Goal: Transaction & Acquisition: Subscribe to service/newsletter

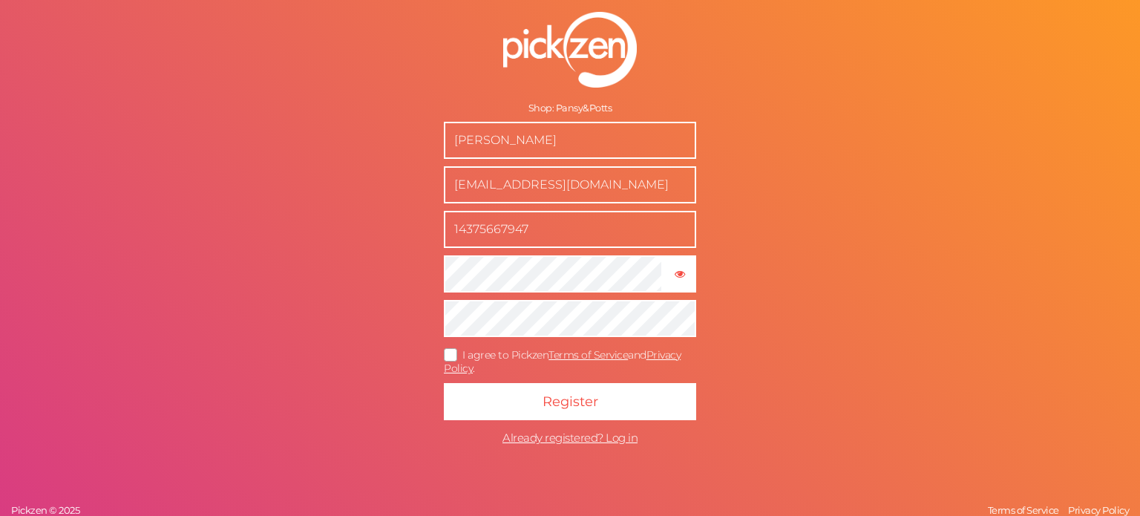
click at [452, 356] on icon at bounding box center [451, 354] width 24 height 8
click at [0, 0] on input "I agree to Pickzen Terms of Service and Privacy Policy ." at bounding box center [0, 0] width 0 height 0
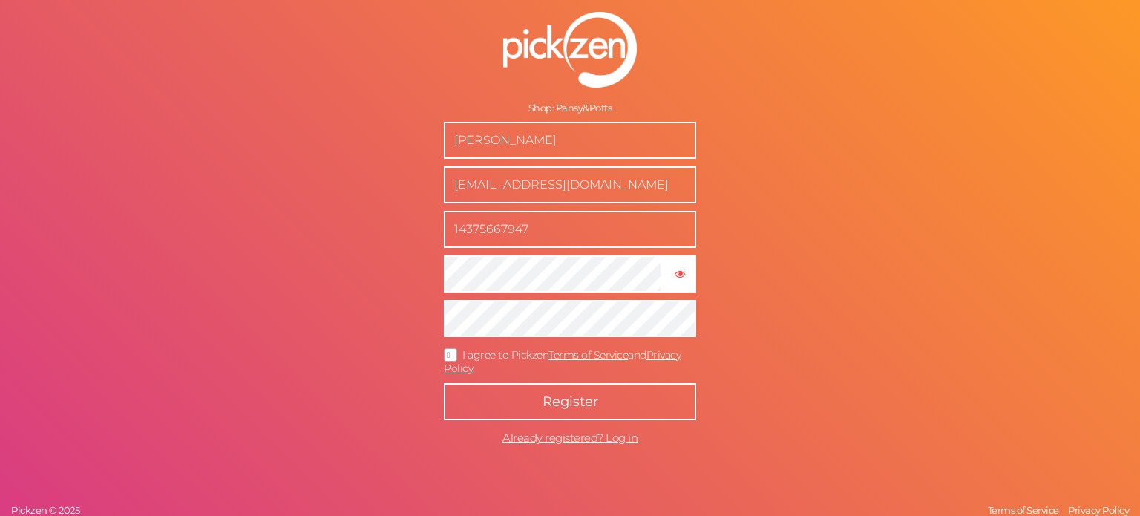
click at [562, 409] on span "Register" at bounding box center [570, 401] width 56 height 16
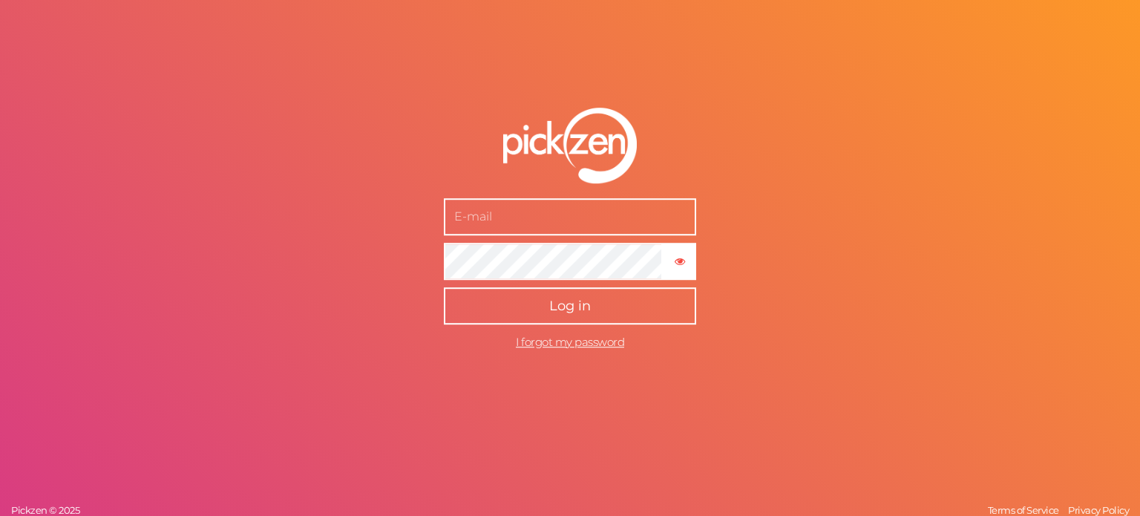
type input "[EMAIL_ADDRESS][DOMAIN_NAME]"
click at [567, 318] on button "Log in" at bounding box center [570, 305] width 252 height 37
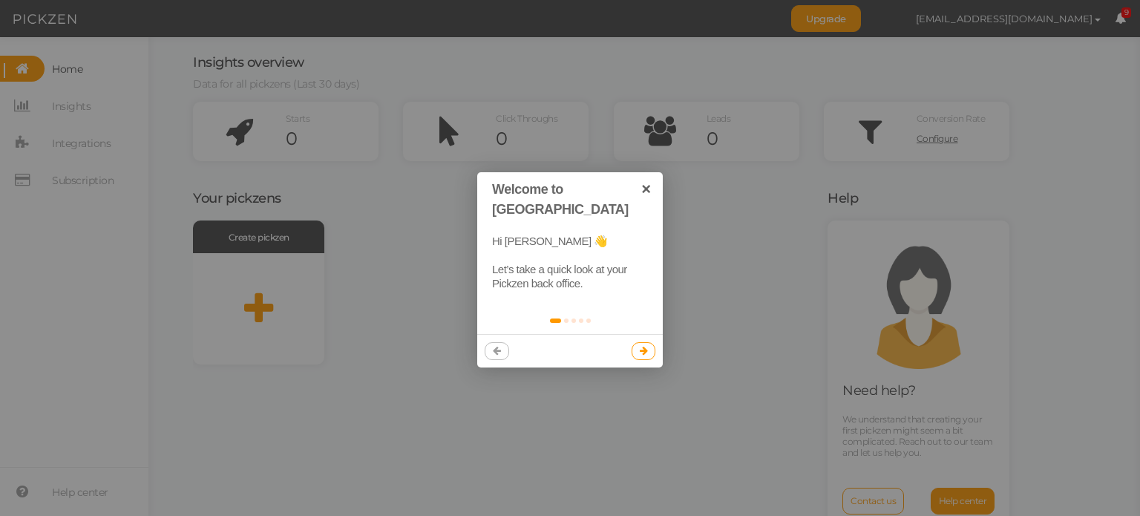
click at [636, 342] on link at bounding box center [643, 351] width 24 height 18
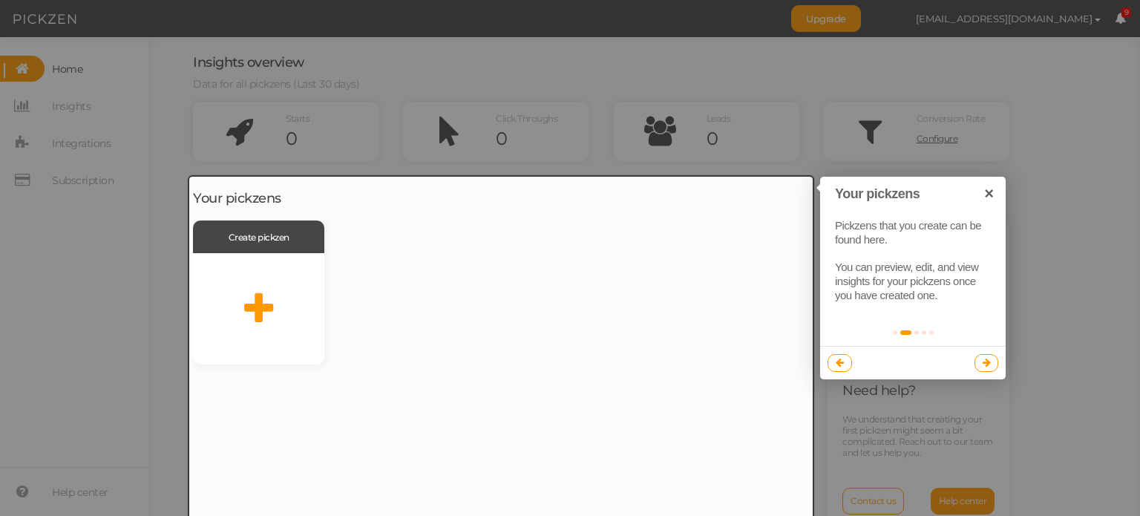
click at [636, 335] on div at bounding box center [500, 360] width 623 height 367
click at [984, 363] on icon at bounding box center [986, 363] width 8 height 10
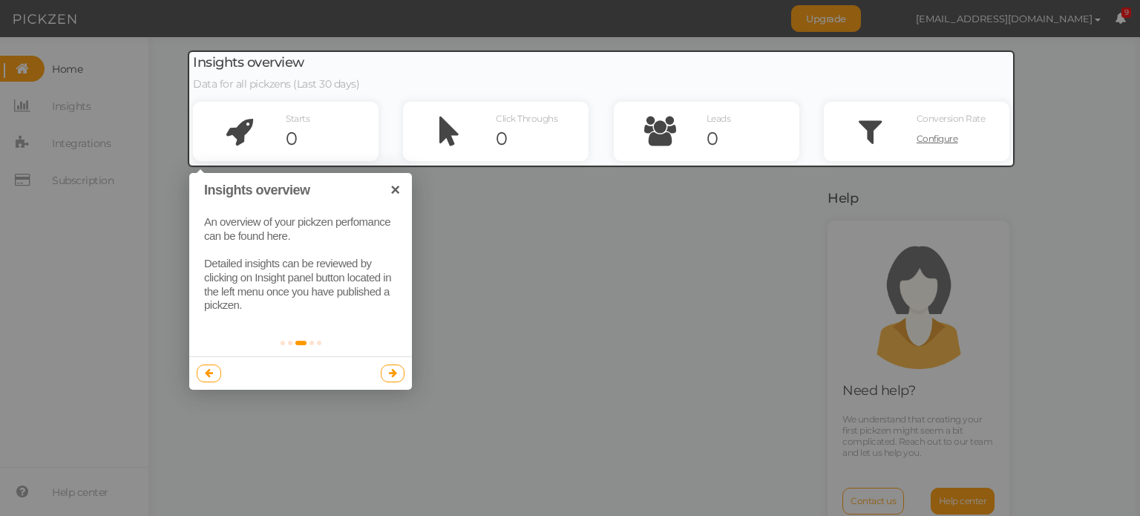
click at [377, 368] on div at bounding box center [300, 372] width 223 height 33
click at [404, 368] on div at bounding box center [300, 372] width 223 height 33
click at [396, 368] on link at bounding box center [393, 373] width 24 height 18
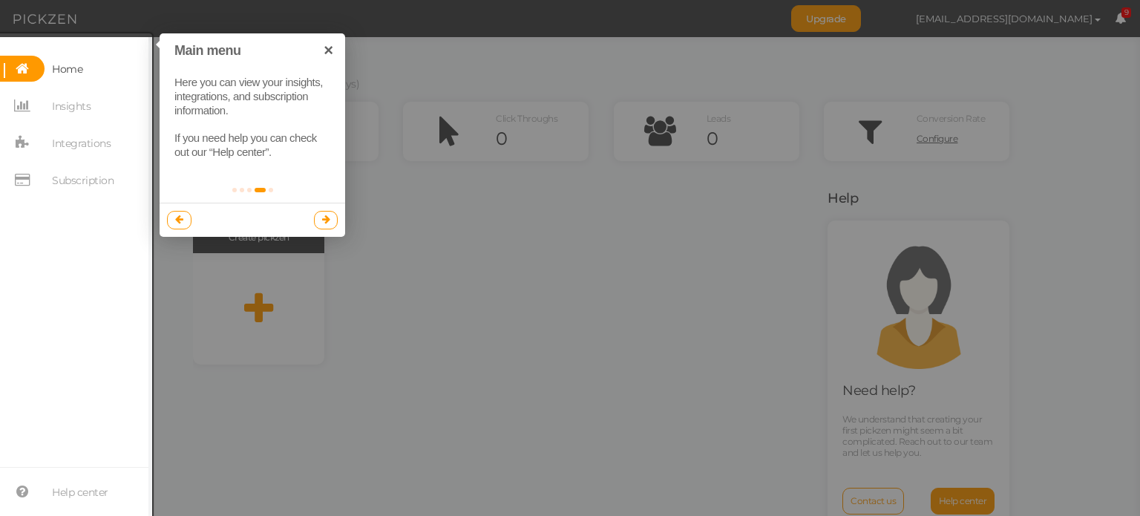
click at [321, 220] on link at bounding box center [326, 220] width 24 height 18
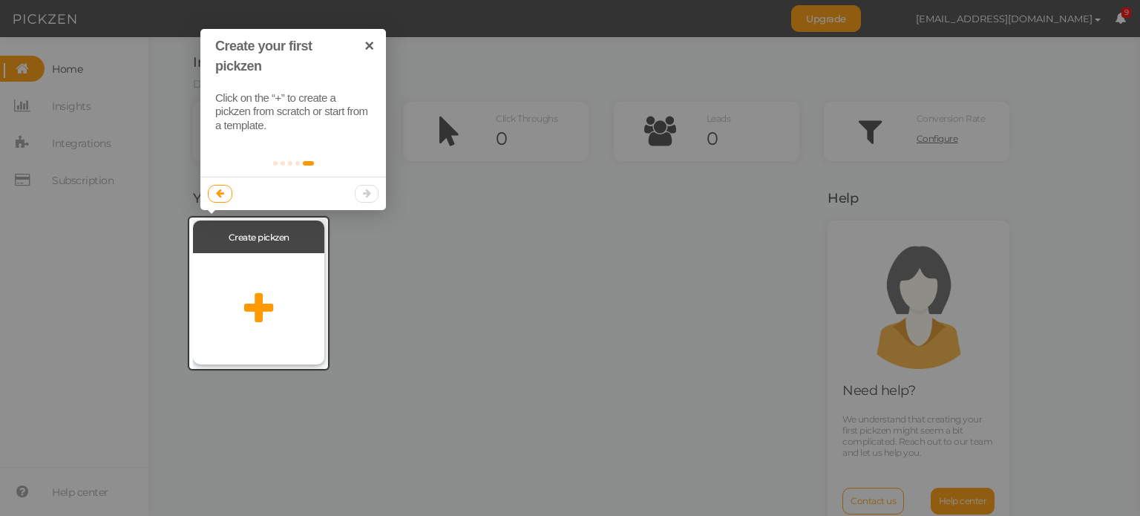
click at [301, 293] on div at bounding box center [258, 308] width 131 height 111
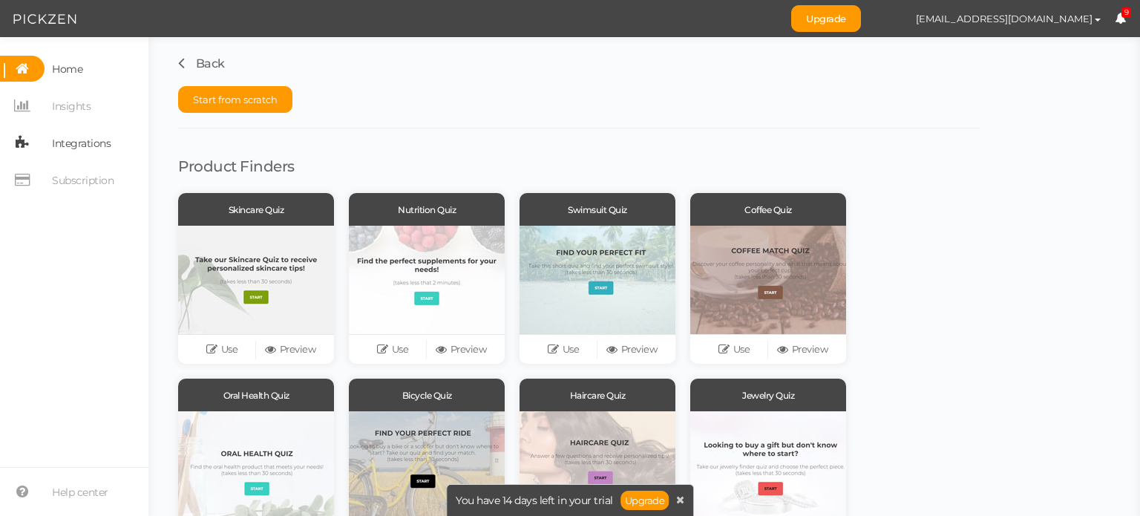
click at [80, 143] on span "Integrations" at bounding box center [81, 143] width 59 height 24
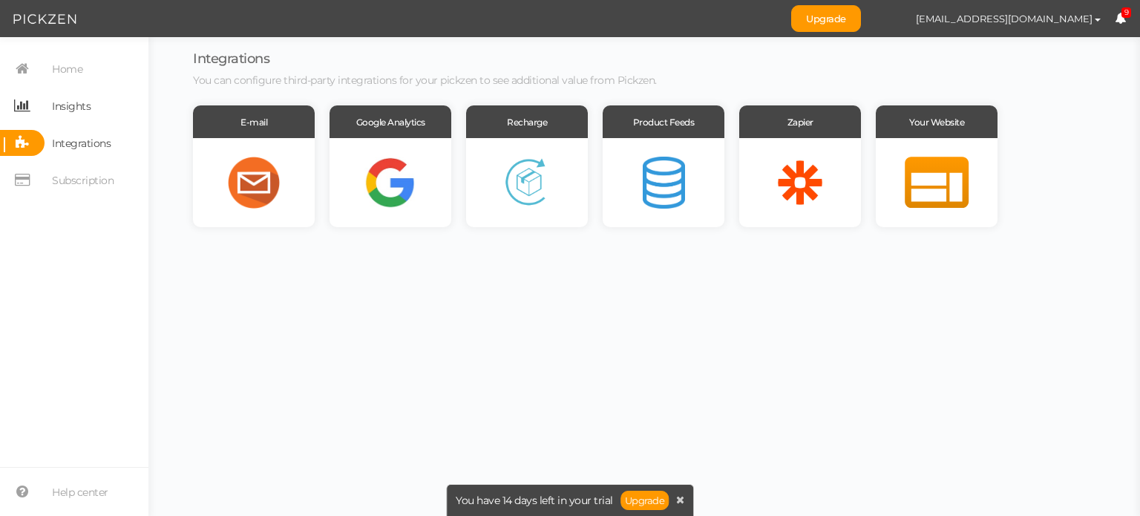
click at [99, 115] on link "Insights" at bounding box center [74, 106] width 148 height 26
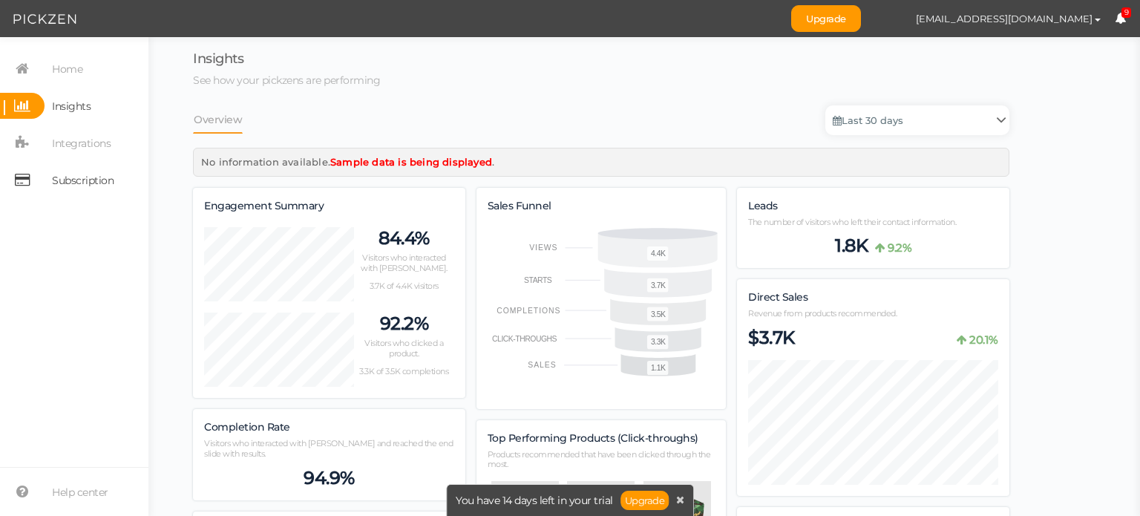
scroll to position [1583, 816]
click at [85, 174] on span "Subscription" at bounding box center [83, 180] width 62 height 24
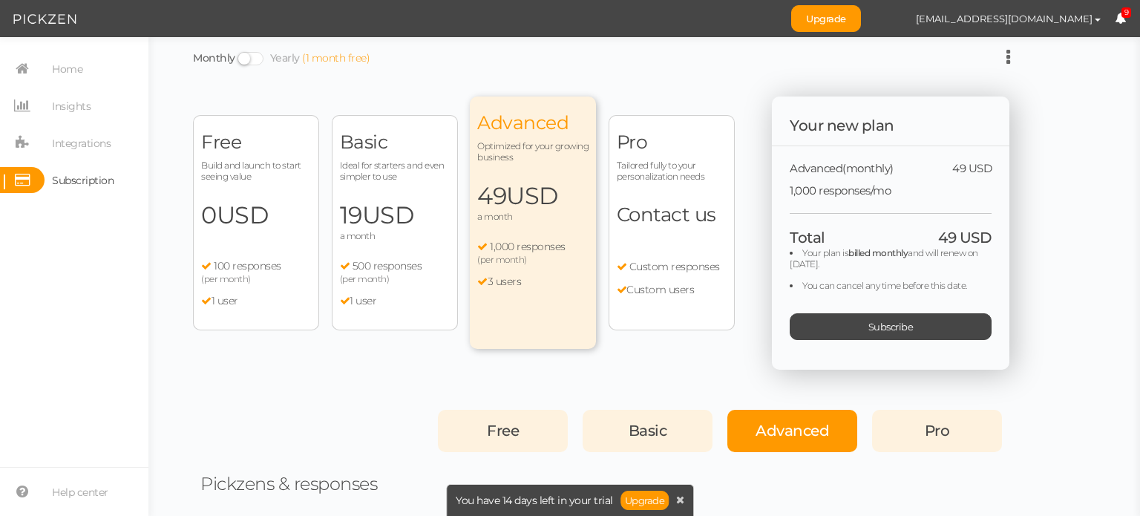
click at [252, 193] on div "Free Build and launch to start seeing value 0 USD a month 100 responses (per mo…" at bounding box center [256, 222] width 126 height 215
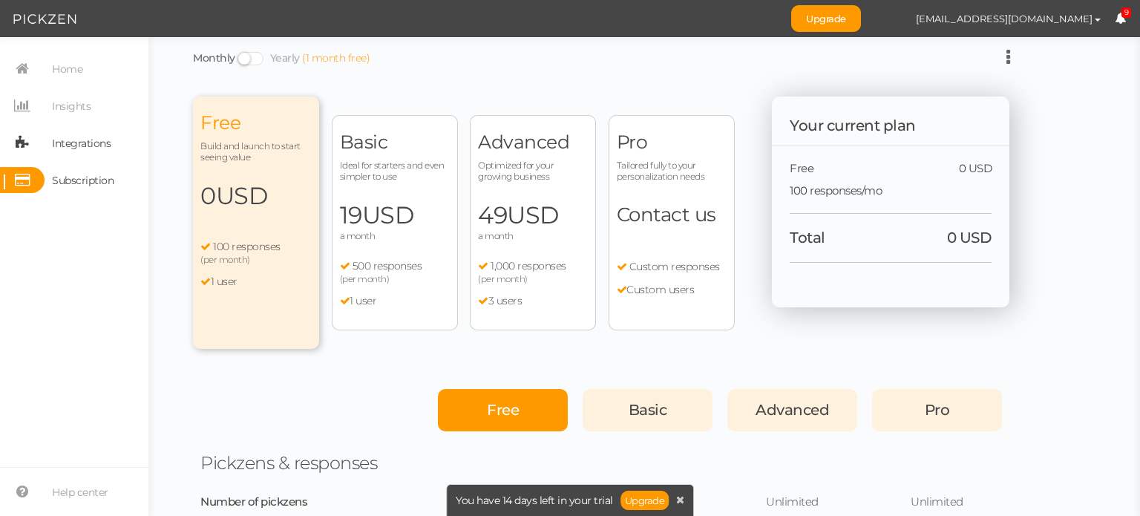
click at [77, 153] on span "Integrations" at bounding box center [81, 143] width 59 height 24
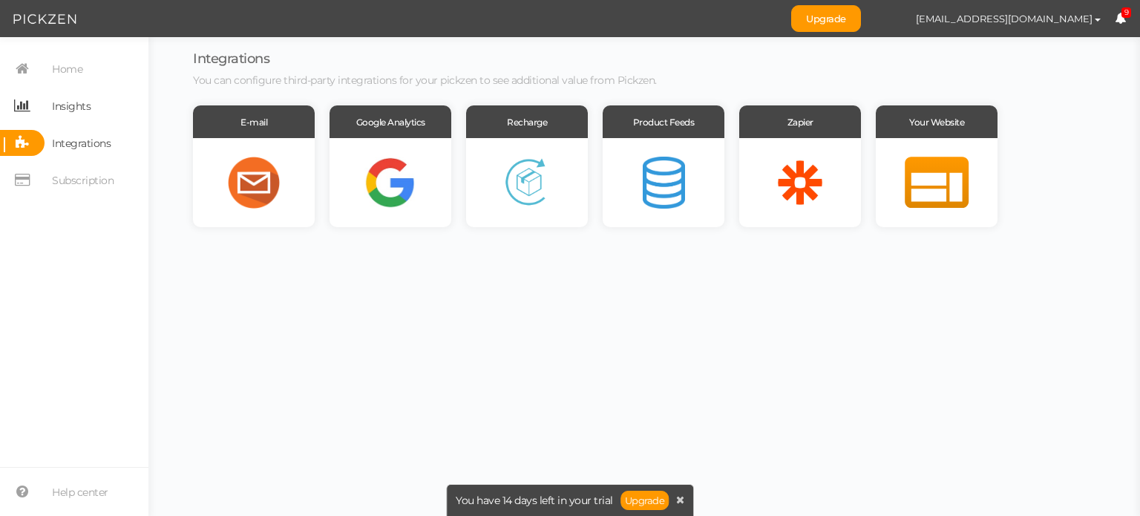
click at [79, 111] on span "Insights" at bounding box center [71, 106] width 39 height 24
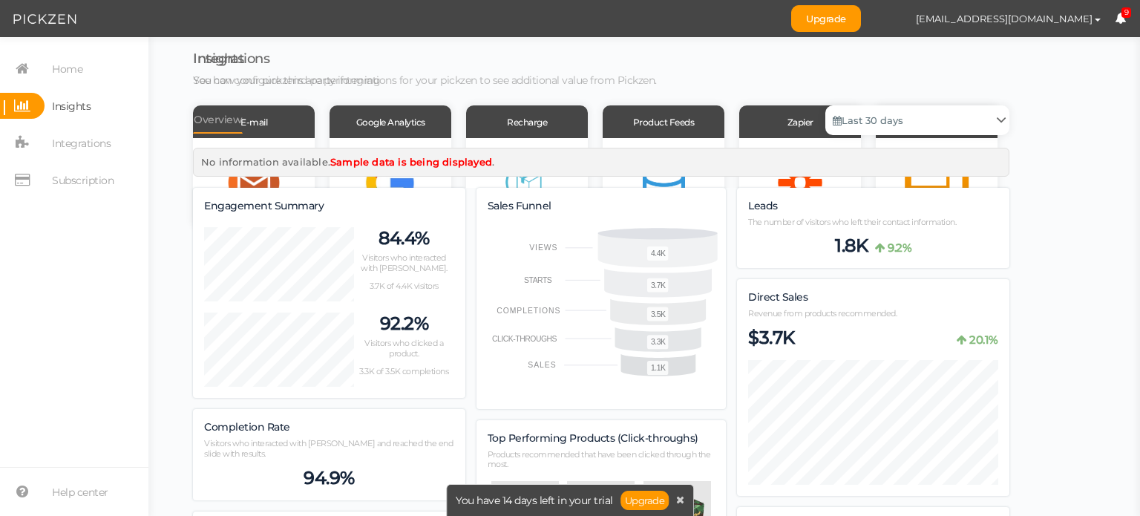
scroll to position [1583, 816]
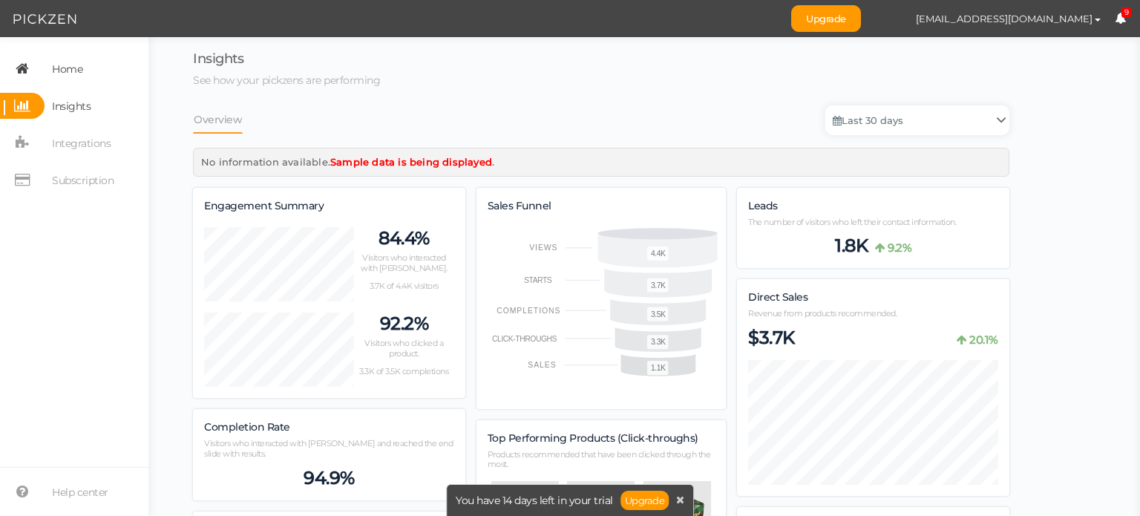
click at [96, 60] on link "Home" at bounding box center [74, 69] width 148 height 26
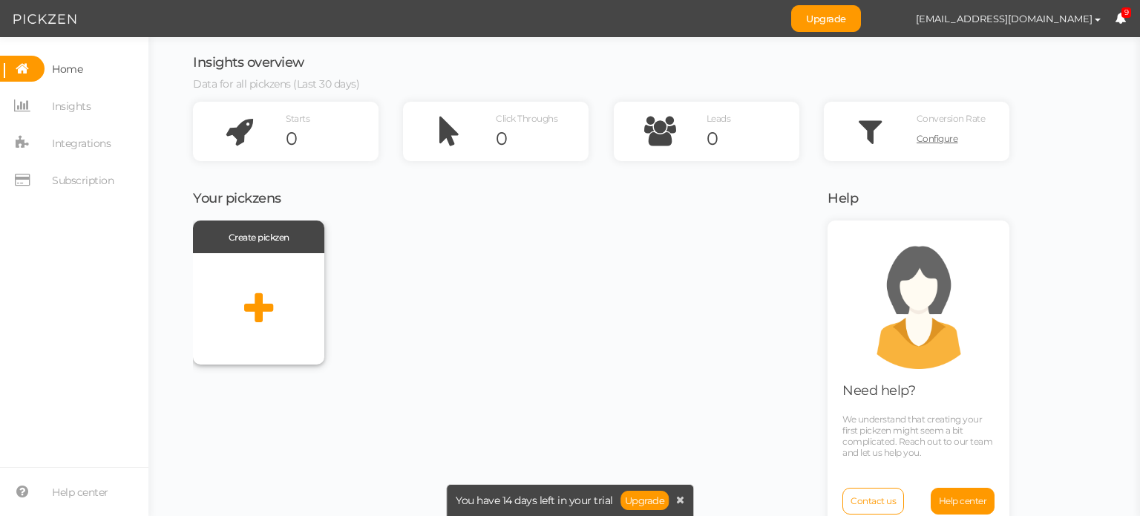
click at [267, 277] on div at bounding box center [258, 308] width 131 height 111
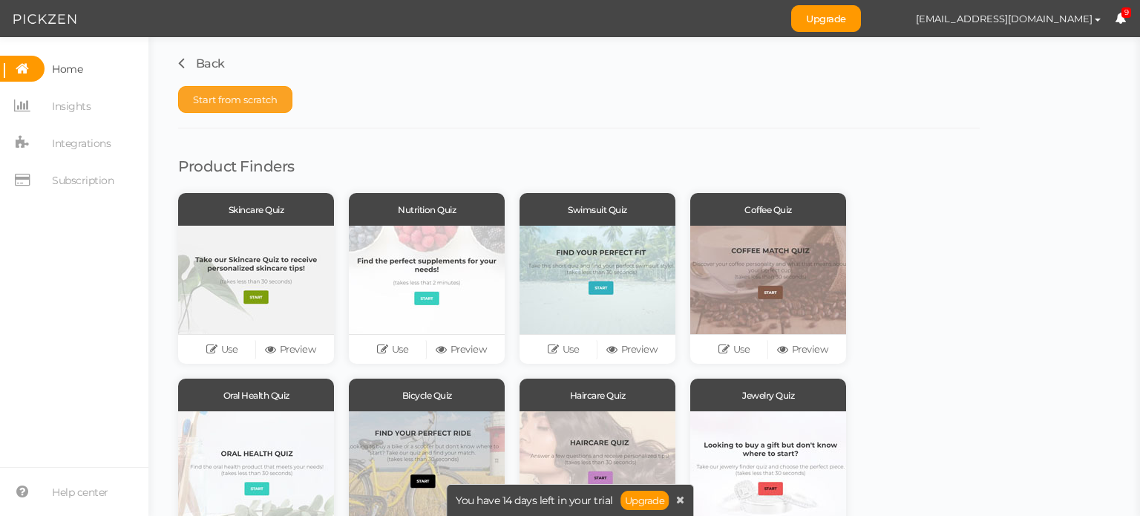
click at [208, 96] on span "Start from scratch" at bounding box center [235, 99] width 85 height 12
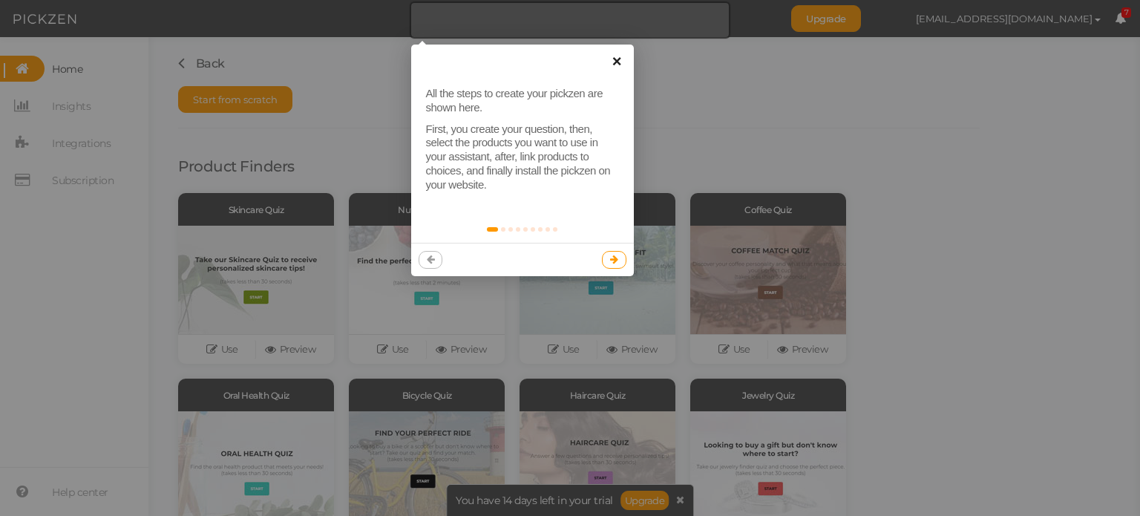
click at [615, 64] on link "×" at bounding box center [616, 61] width 33 height 33
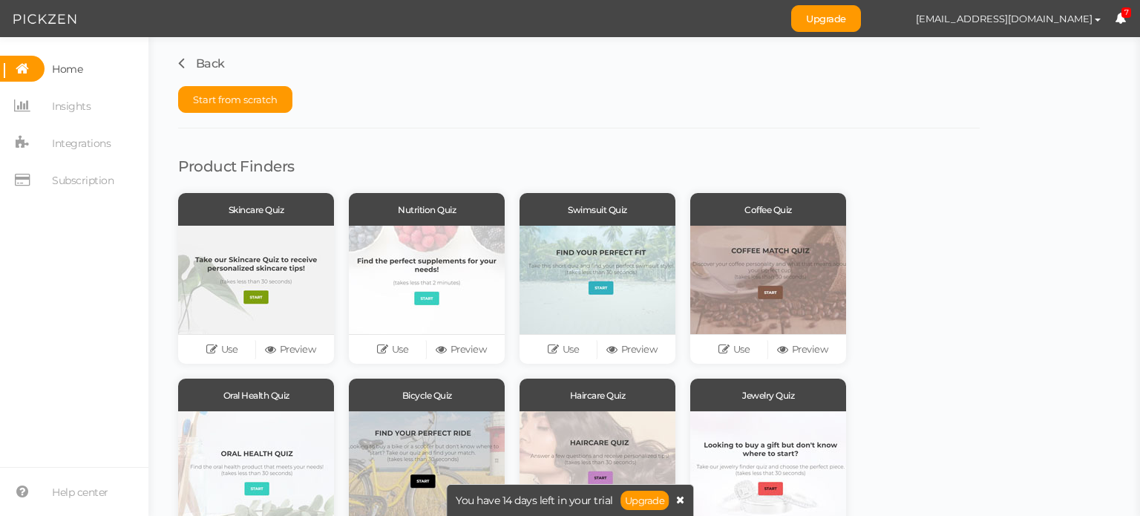
click at [678, 498] on icon at bounding box center [680, 499] width 8 height 10
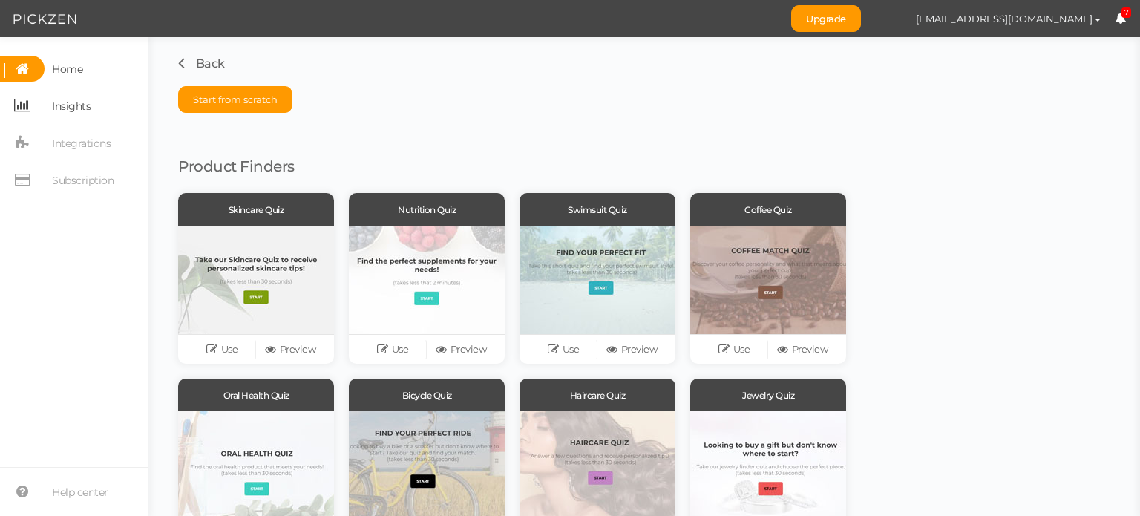
click at [71, 104] on span "Insights" at bounding box center [71, 106] width 39 height 24
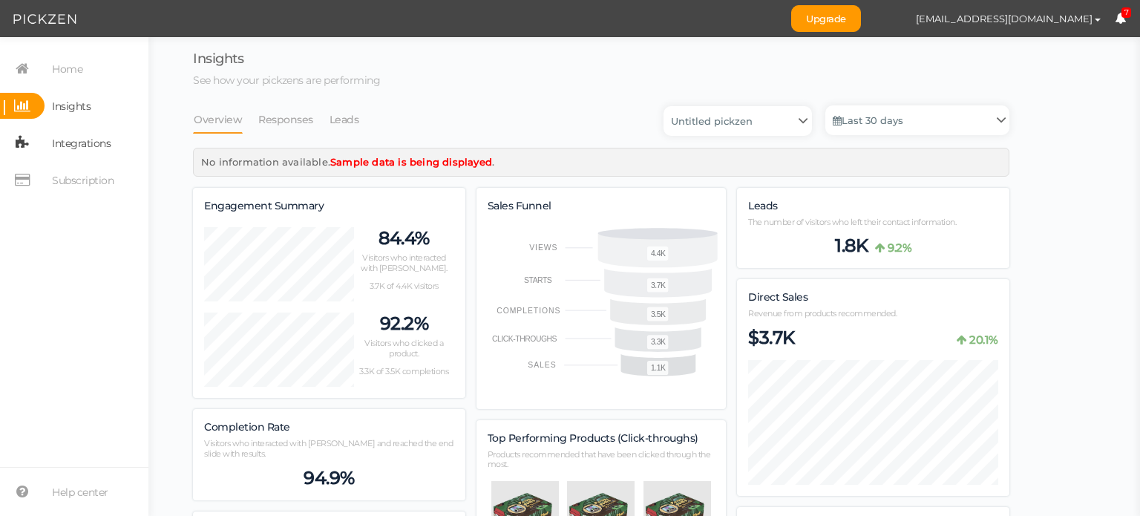
click at [73, 143] on span "Integrations" at bounding box center [81, 143] width 59 height 24
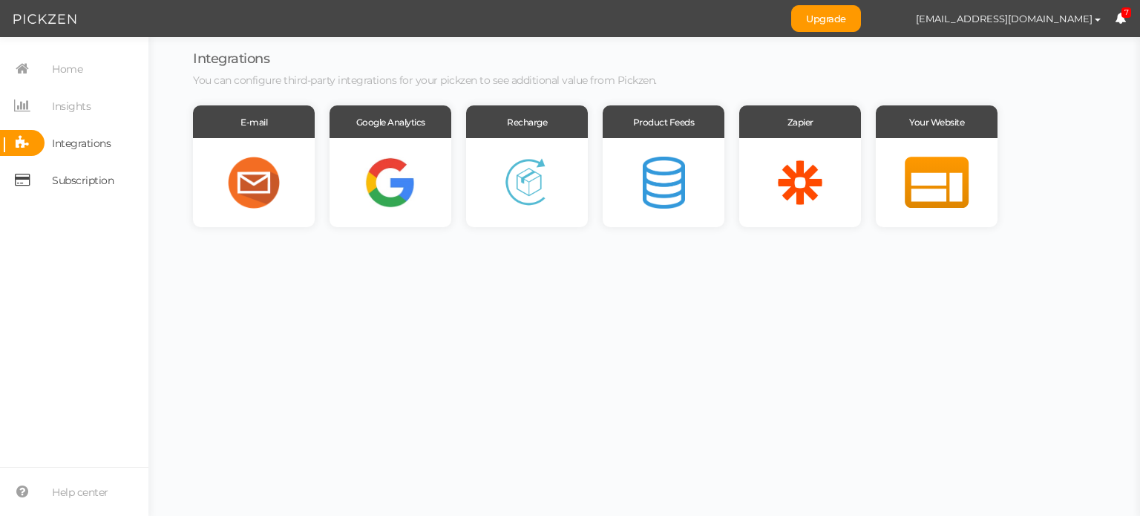
click at [73, 171] on span "Subscription" at bounding box center [83, 180] width 62 height 24
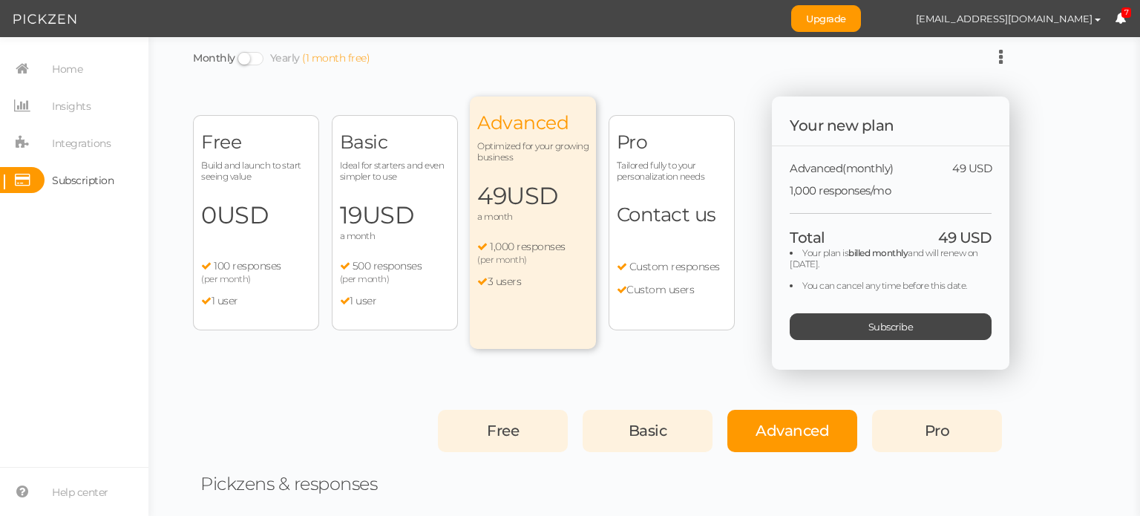
click at [257, 207] on span "USD" at bounding box center [243, 214] width 52 height 29
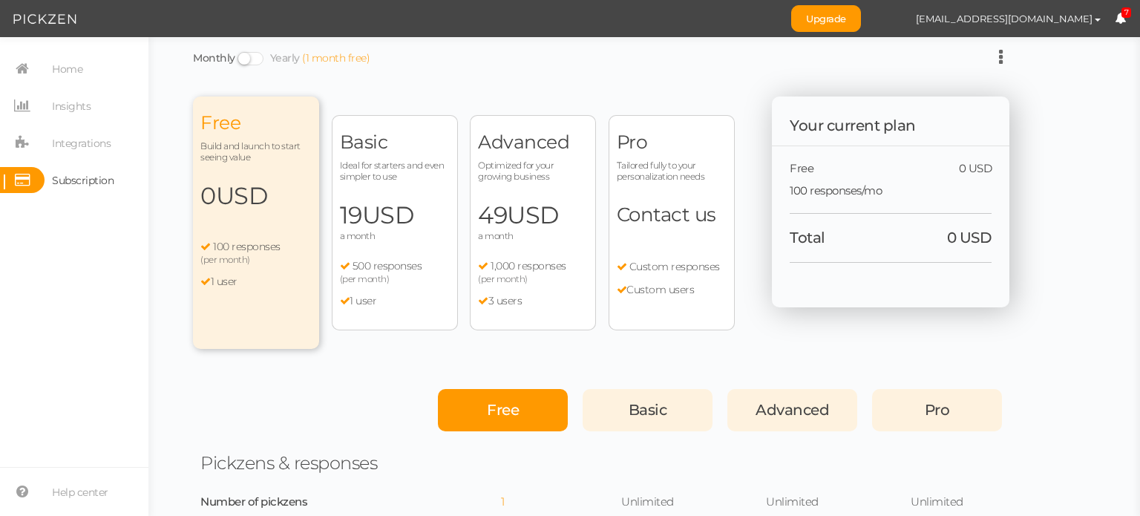
click at [646, 406] on span "Basic" at bounding box center [647, 410] width 39 height 18
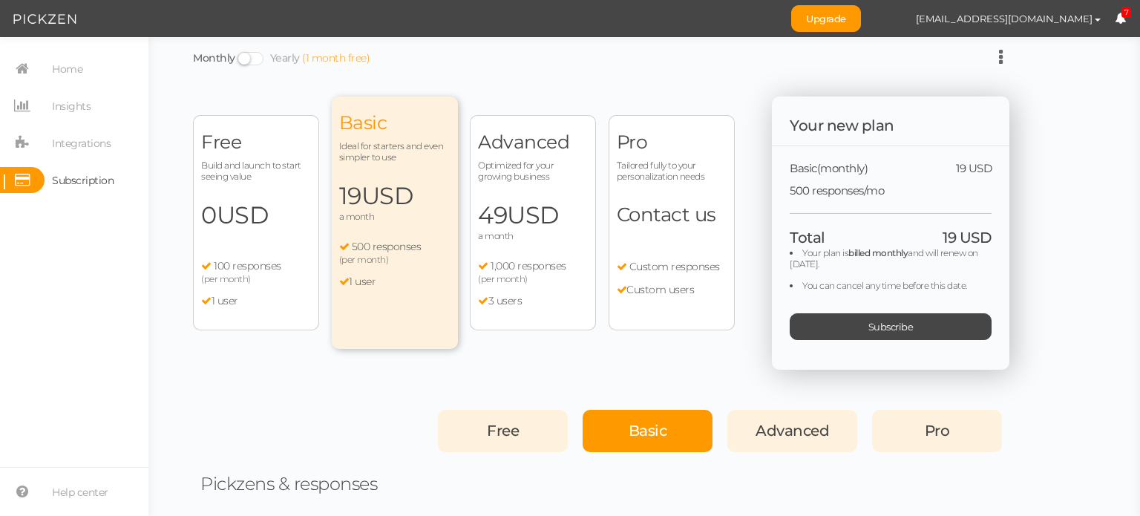
click at [559, 417] on div "Free" at bounding box center [503, 431] width 130 height 42
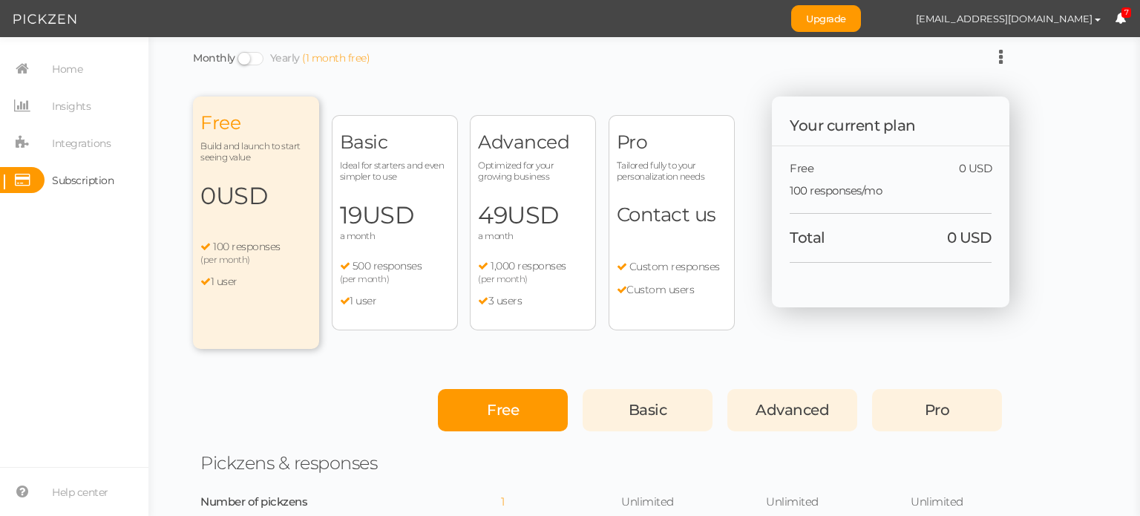
click at [845, 444] on div "Pickzens & responses" at bounding box center [601, 462] width 816 height 43
click at [844, 421] on div "Advanced" at bounding box center [792, 410] width 130 height 42
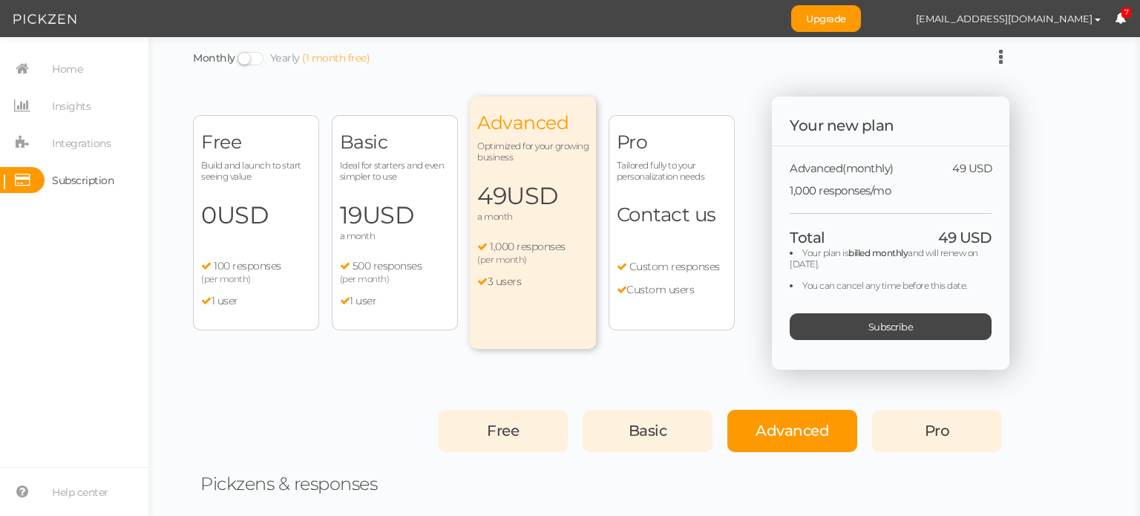
click at [932, 416] on div "Pro" at bounding box center [937, 431] width 130 height 42
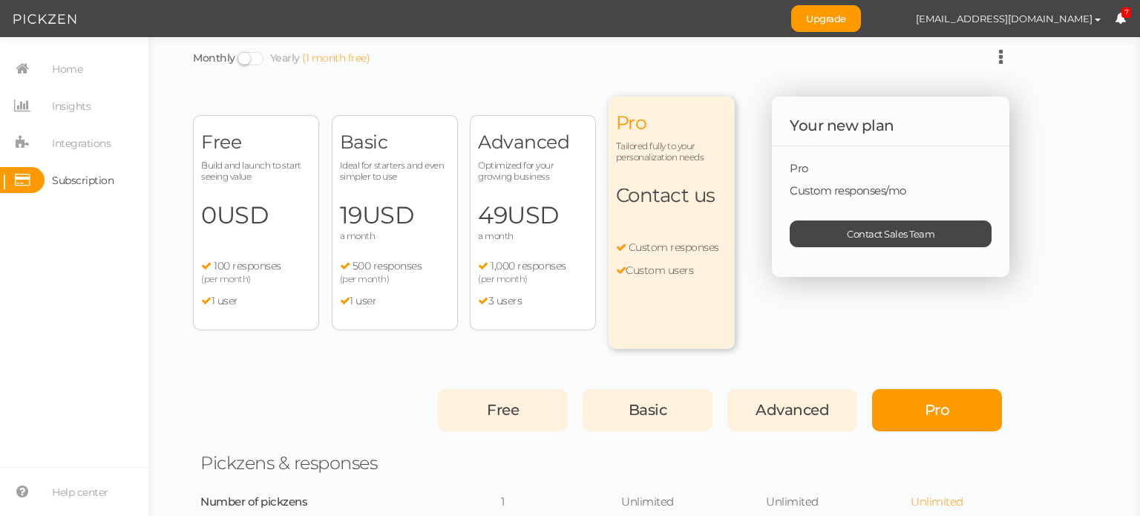
click at [278, 223] on span "0 USD" at bounding box center [256, 215] width 110 height 30
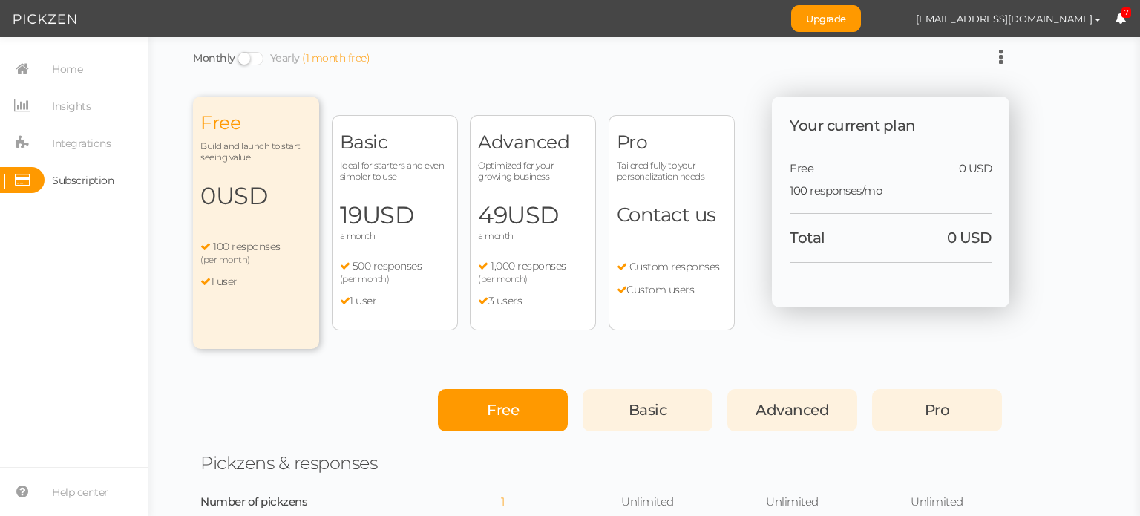
click at [1114, 16] on icon at bounding box center [1119, 18] width 11 height 11
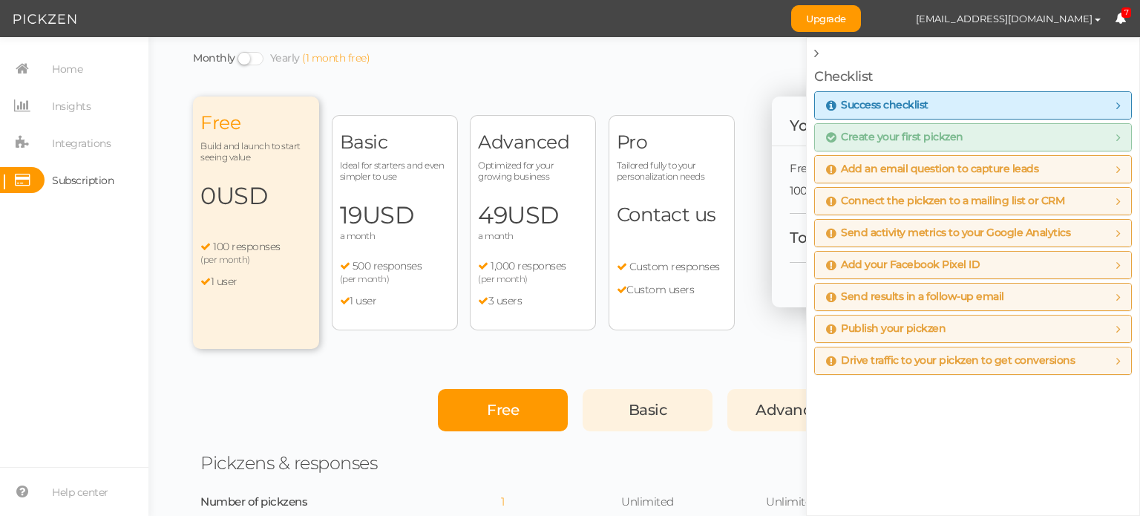
click at [81, 71] on span "Home" at bounding box center [67, 69] width 30 height 24
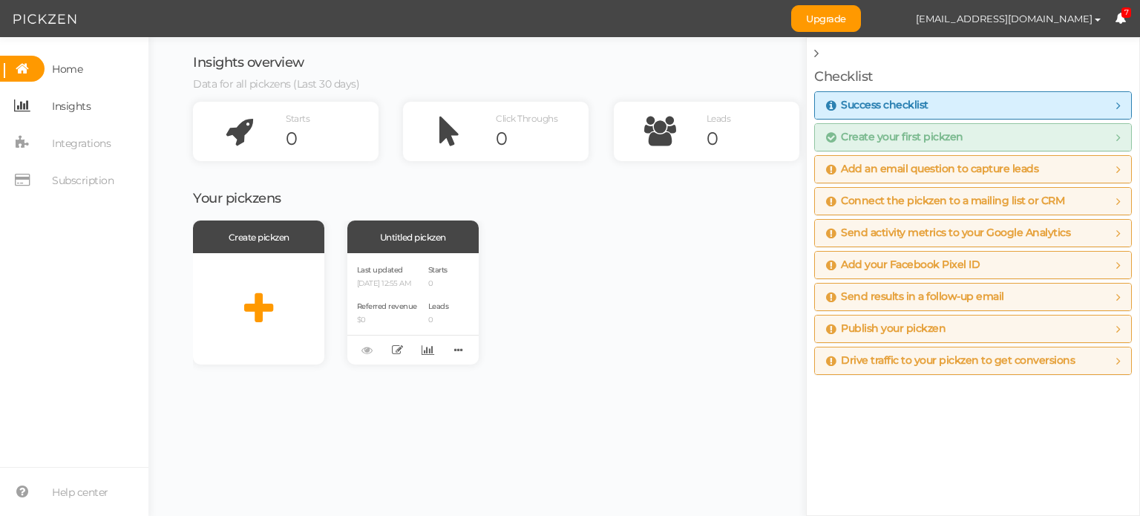
click at [69, 112] on span "Insights" at bounding box center [71, 106] width 39 height 24
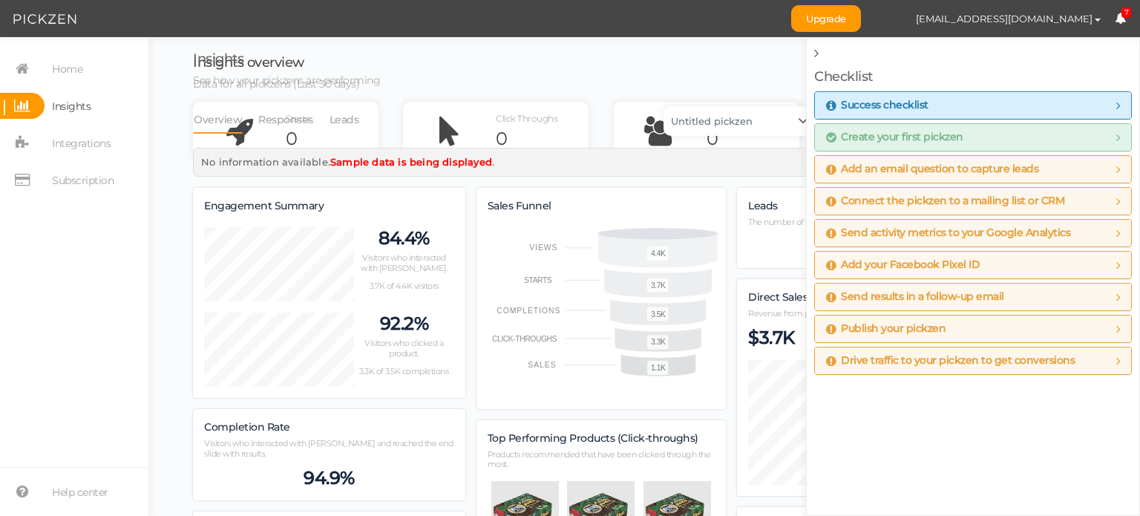
scroll to position [1583, 816]
click at [55, 141] on span "Integrations" at bounding box center [81, 143] width 59 height 24
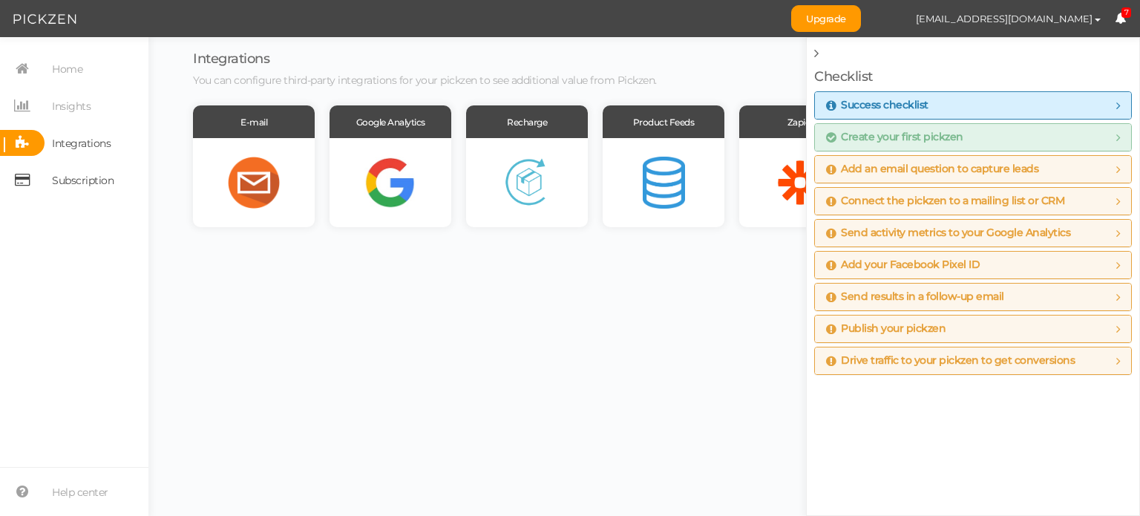
click at [62, 181] on span "Subscription" at bounding box center [83, 180] width 62 height 24
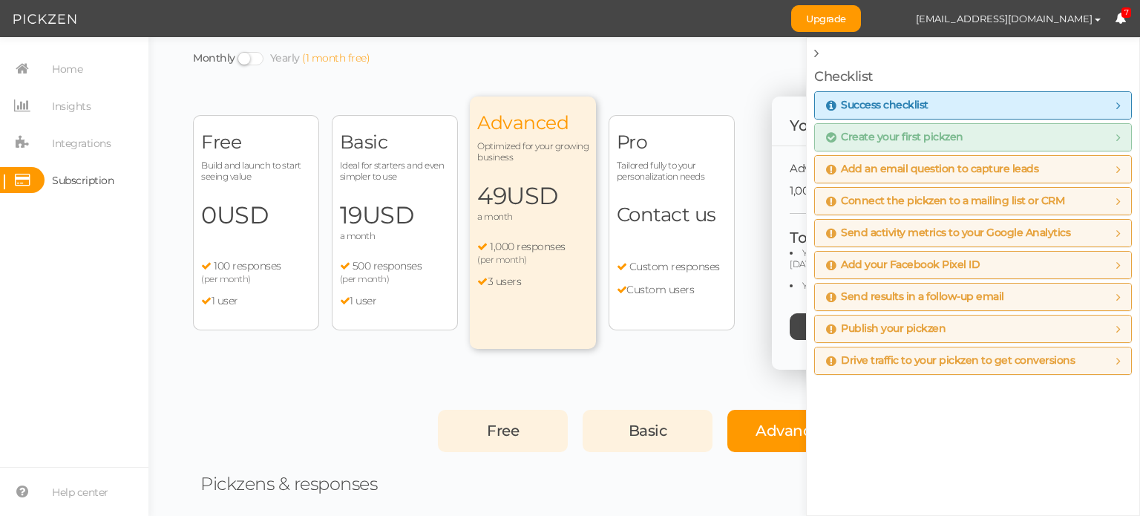
click at [1099, 35] on span "Upgrade [EMAIL_ADDRESS][DOMAIN_NAME] Preferences Help Log out 7" at bounding box center [965, 18] width 349 height 37
